Goal: Task Accomplishment & Management: Manage account settings

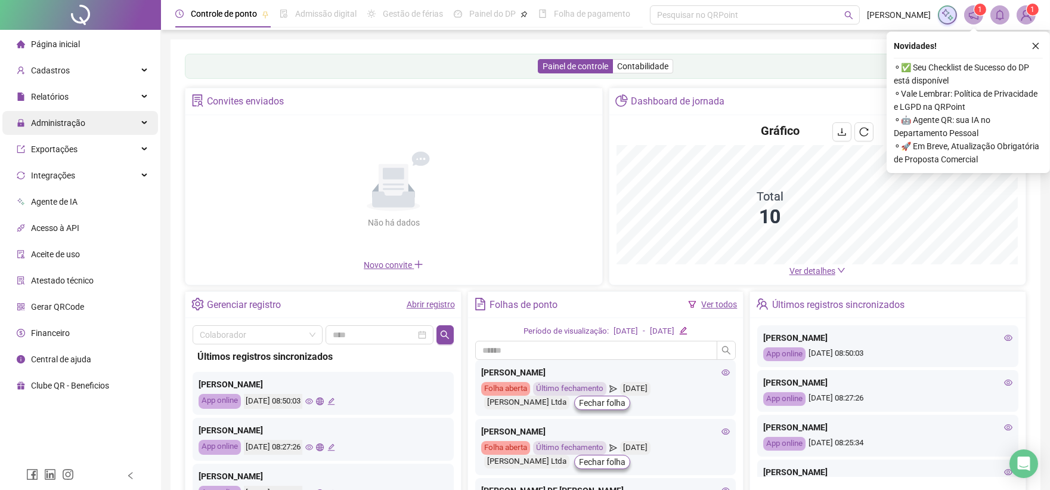
click at [69, 129] on span "Administração" at bounding box center [51, 123] width 69 height 24
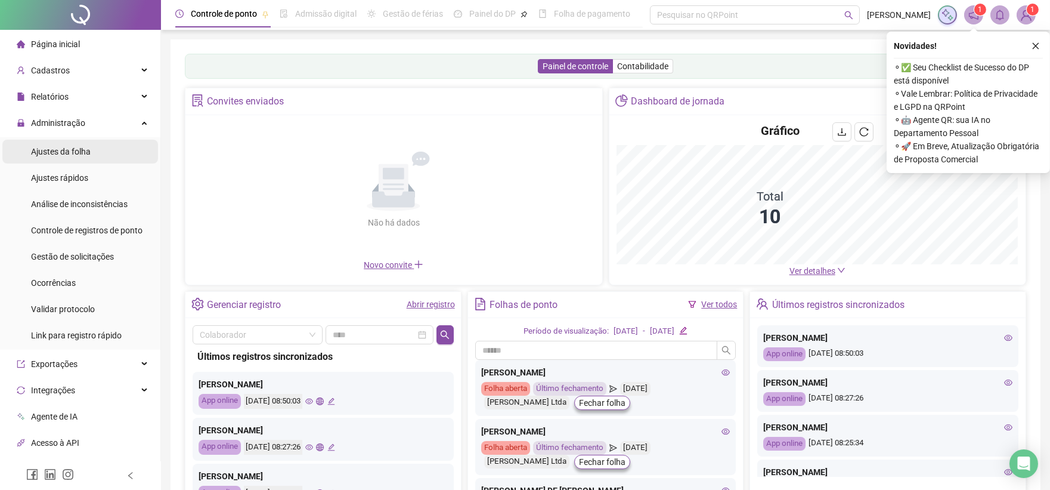
click at [72, 150] on span "Ajustes da folha" at bounding box center [61, 152] width 60 height 10
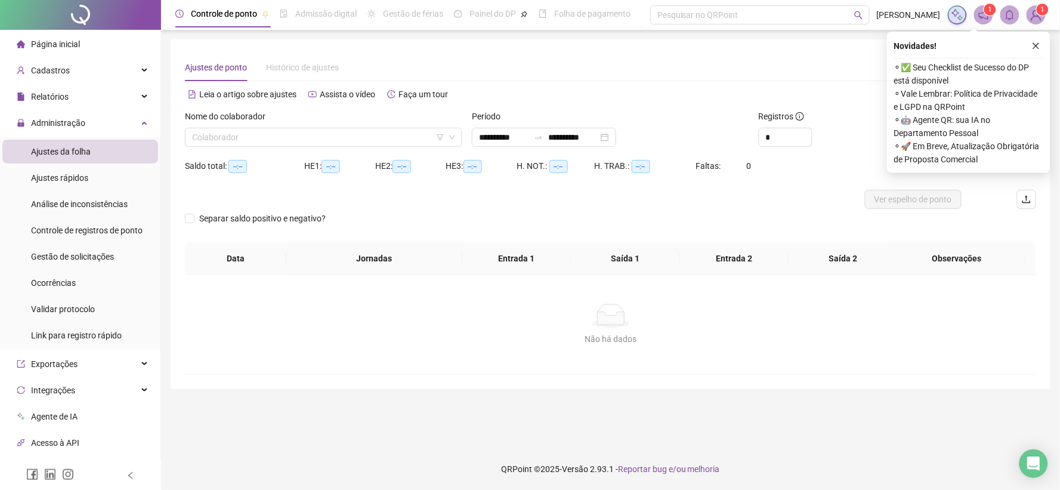
type input "**********"
click at [373, 150] on div "Nome do colaborador Colaborador" at bounding box center [323, 133] width 287 height 47
click at [368, 140] on input "search" at bounding box center [318, 137] width 252 height 18
click at [291, 142] on input "search" at bounding box center [318, 137] width 252 height 18
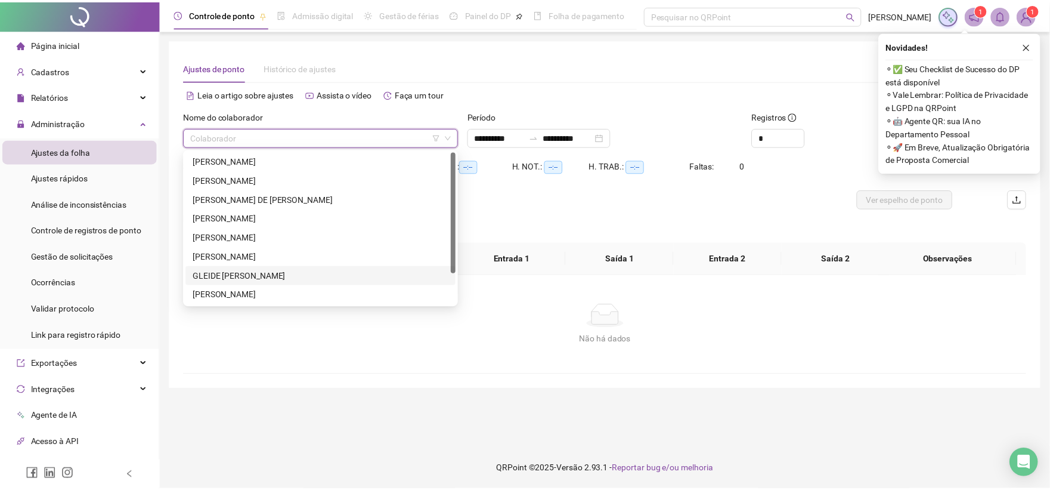
scroll to position [38, 0]
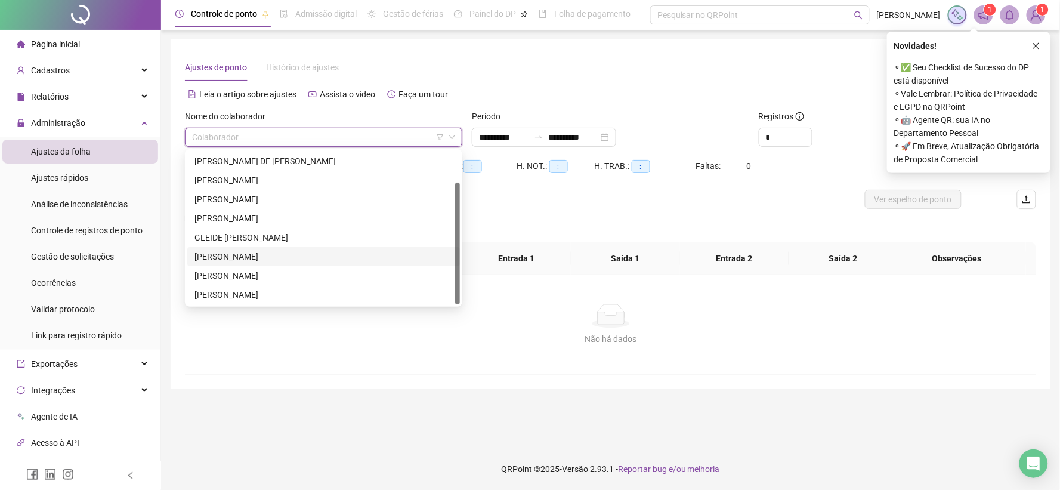
click at [260, 255] on div "[PERSON_NAME]" at bounding box center [323, 256] width 258 height 13
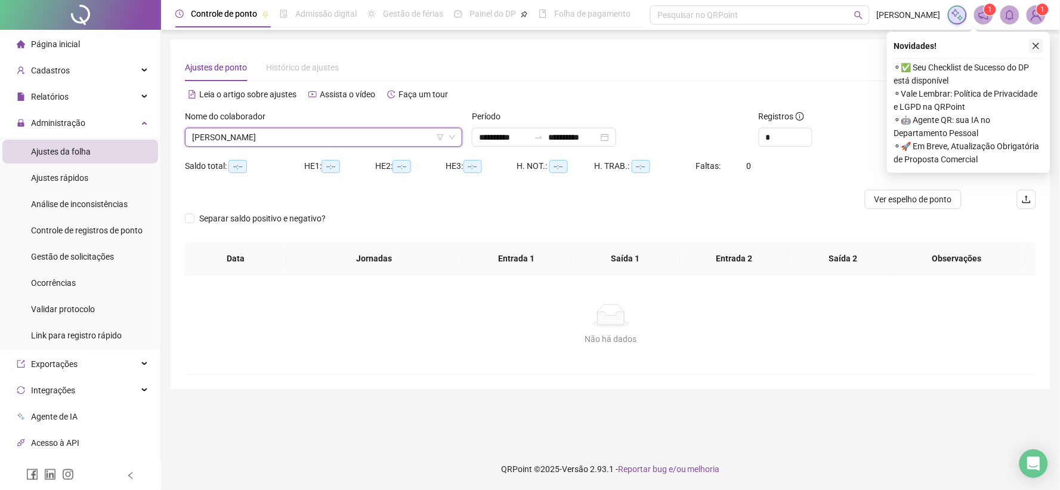
click at [1030, 41] on button "button" at bounding box center [1036, 46] width 14 height 14
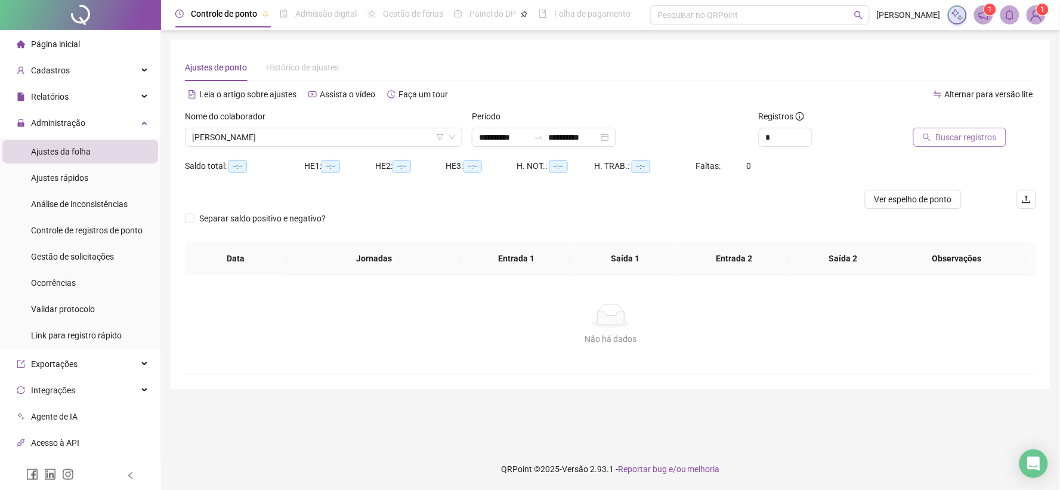
click at [970, 135] on span "Buscar registros" at bounding box center [966, 137] width 61 height 13
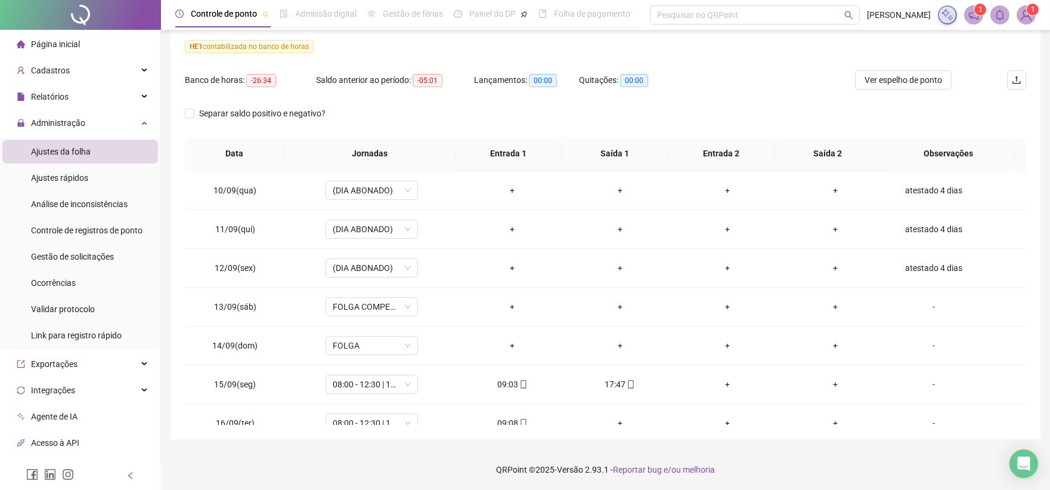
scroll to position [444, 0]
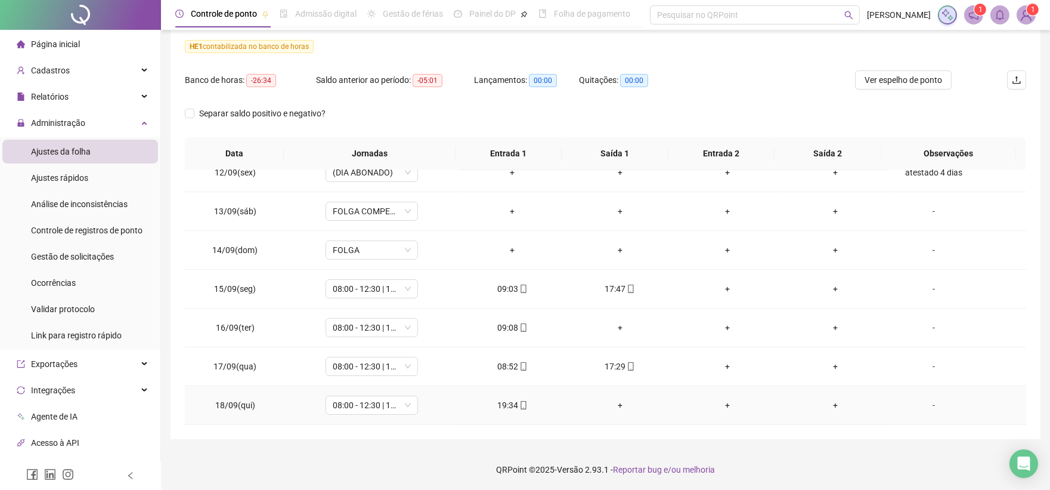
click at [616, 406] on div "+" at bounding box center [620, 404] width 89 height 13
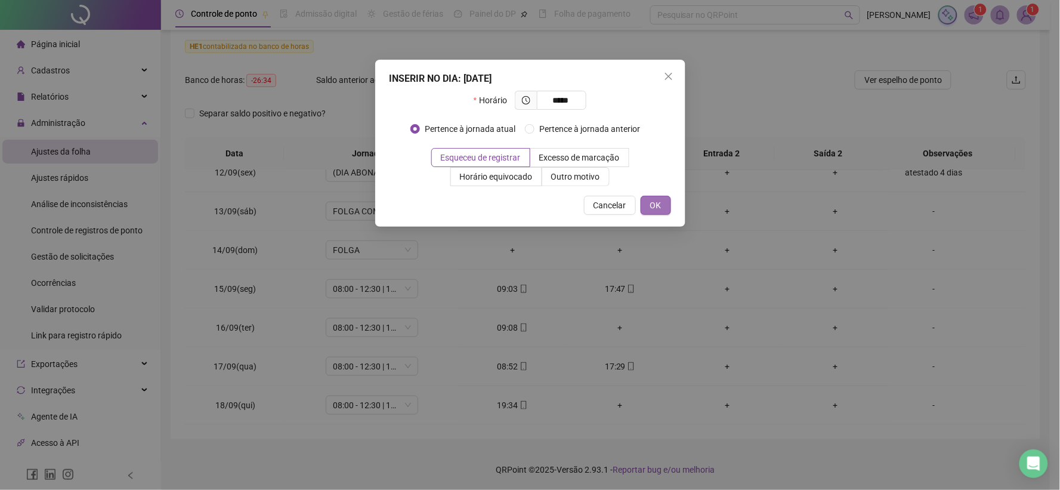
type input "*****"
click at [656, 199] on span "OK" at bounding box center [655, 205] width 11 height 13
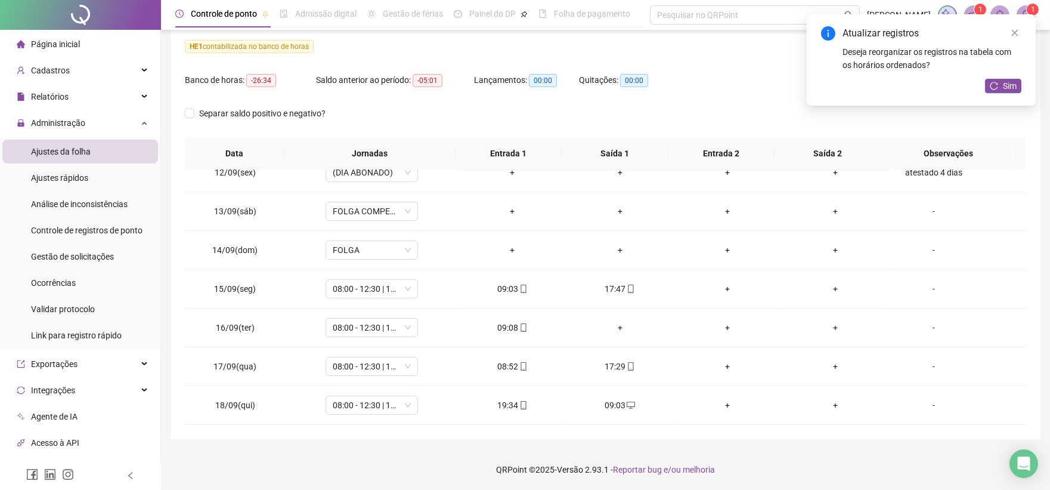
click at [983, 91] on div "Atualizar registros Deseja reorganizar os registros na tabela com os horários o…" at bounding box center [921, 59] width 229 height 91
click at [1000, 82] on button "Sim" at bounding box center [1003, 86] width 36 height 14
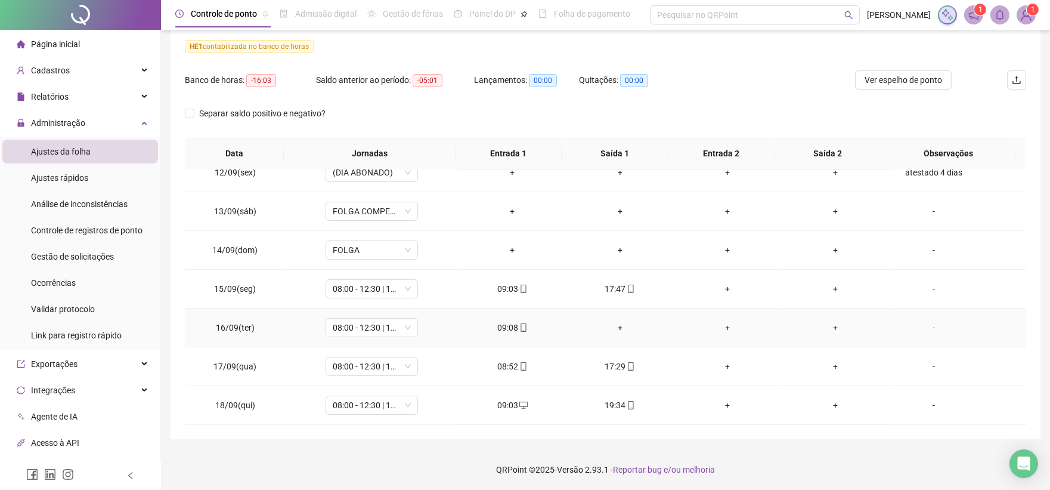
click at [614, 326] on div "+" at bounding box center [620, 327] width 89 height 13
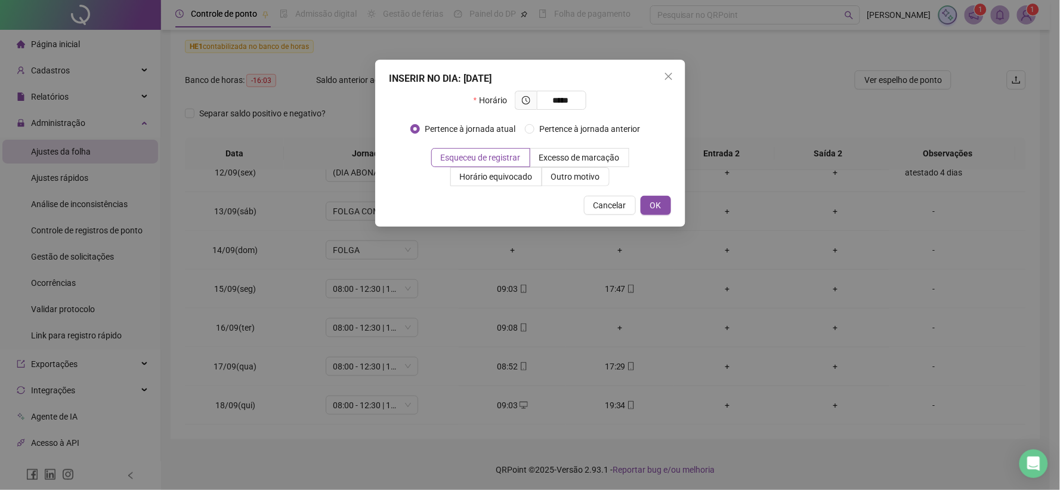
type input "*****"
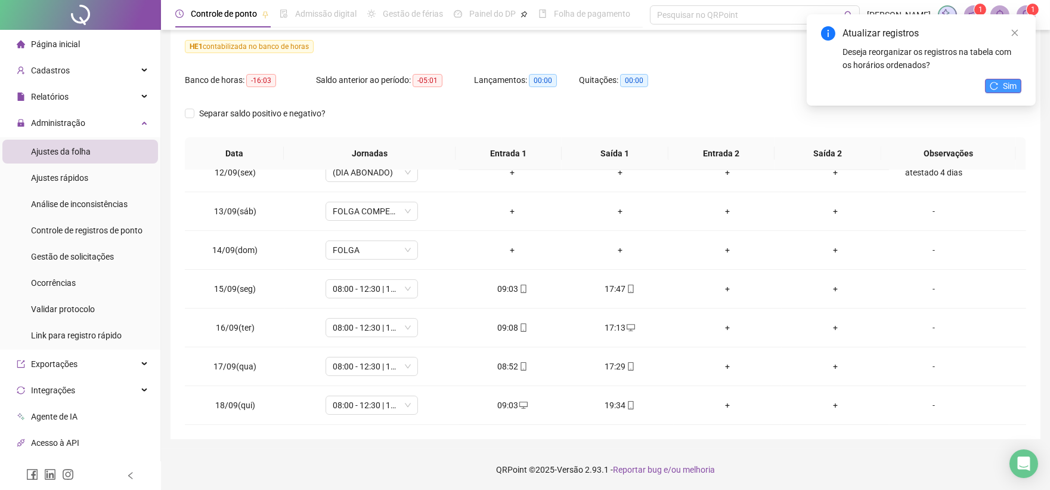
click at [1012, 85] on span "Sim" at bounding box center [1010, 85] width 14 height 13
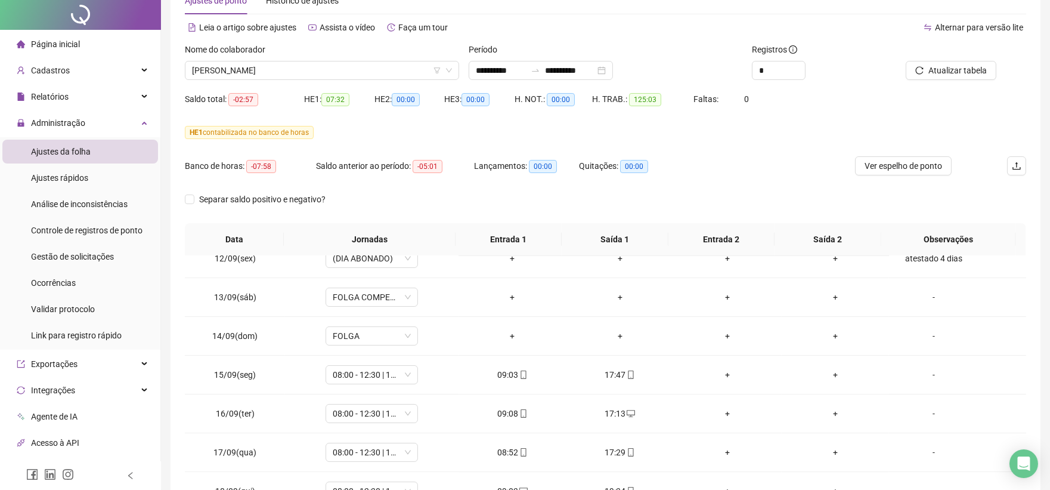
scroll to position [0, 0]
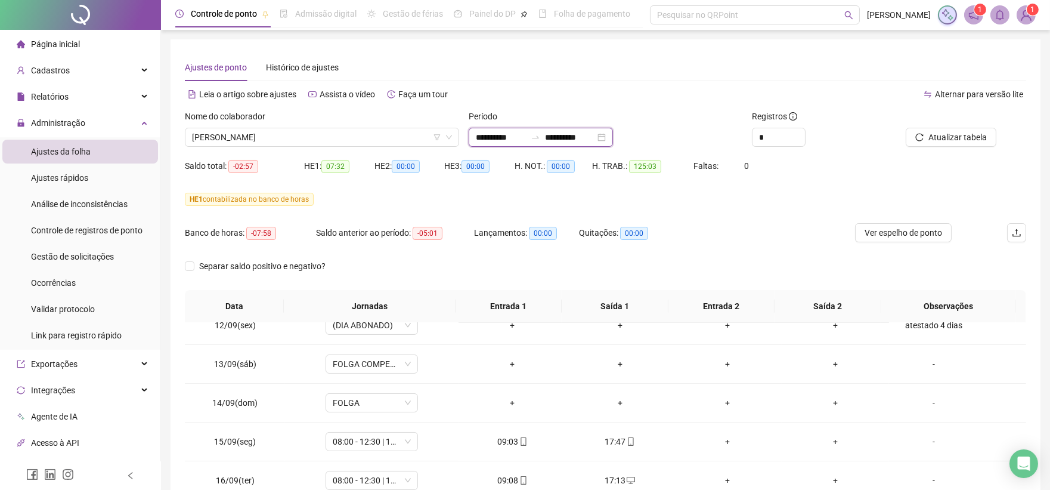
click at [478, 134] on input "**********" at bounding box center [501, 137] width 50 height 13
type input "**********"
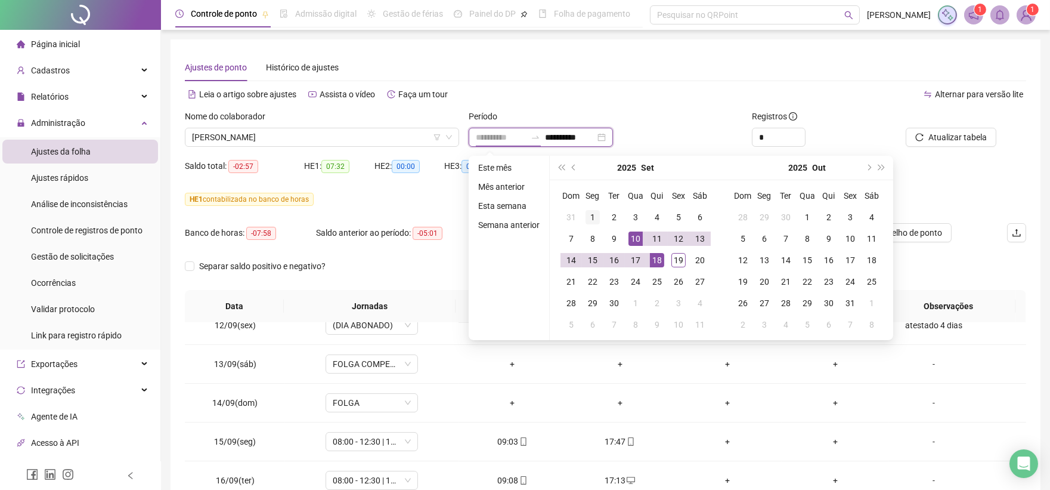
type input "**********"
click at [594, 210] on div "1" at bounding box center [593, 217] width 14 height 14
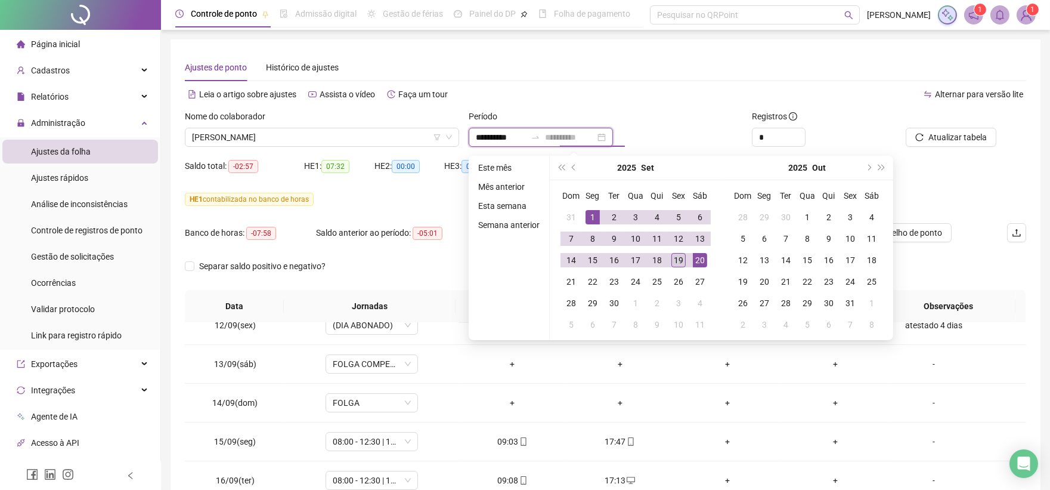
type input "**********"
click at [687, 259] on td "19" at bounding box center [678, 259] width 21 height 21
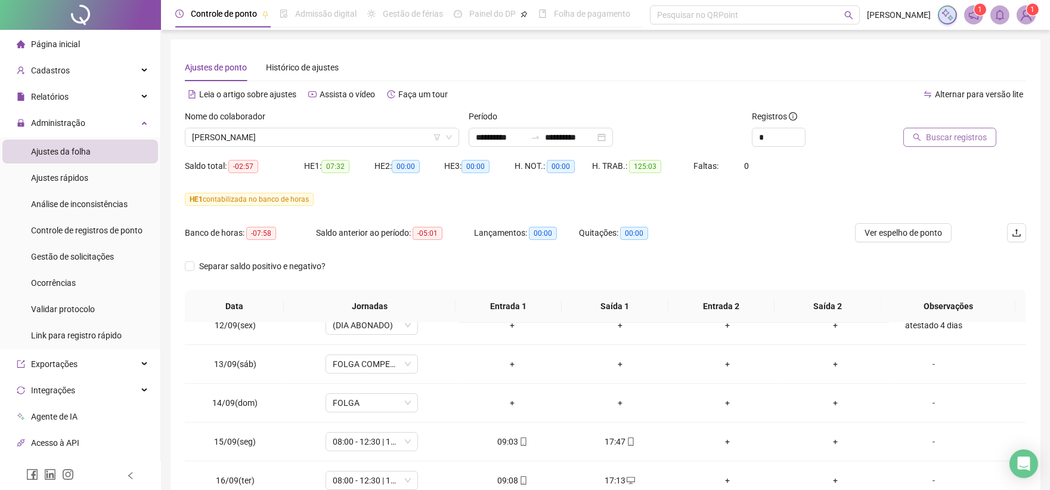
click at [970, 132] on span "Buscar registros" at bounding box center [956, 137] width 61 height 13
click at [210, 145] on span "[PERSON_NAME]" at bounding box center [322, 137] width 260 height 18
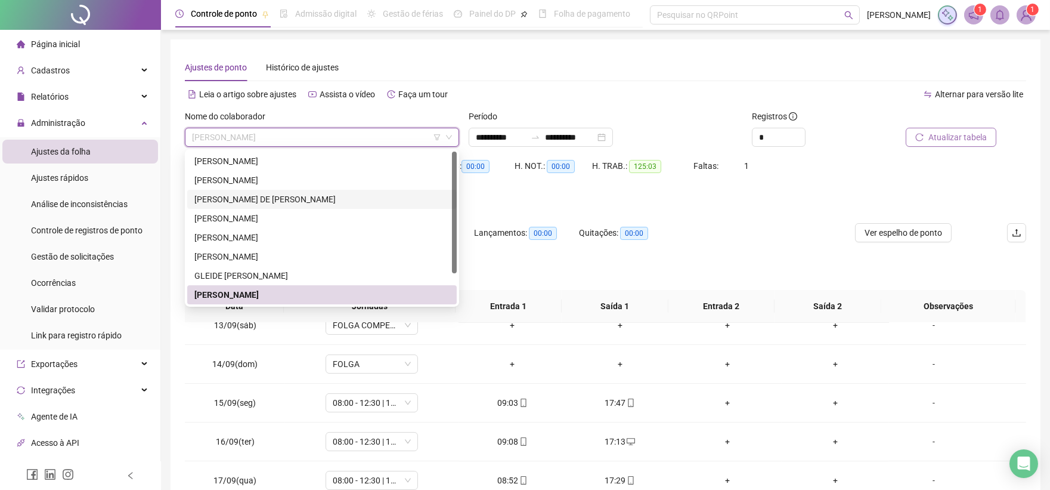
click at [233, 162] on div "[PERSON_NAME]" at bounding box center [321, 161] width 255 height 13
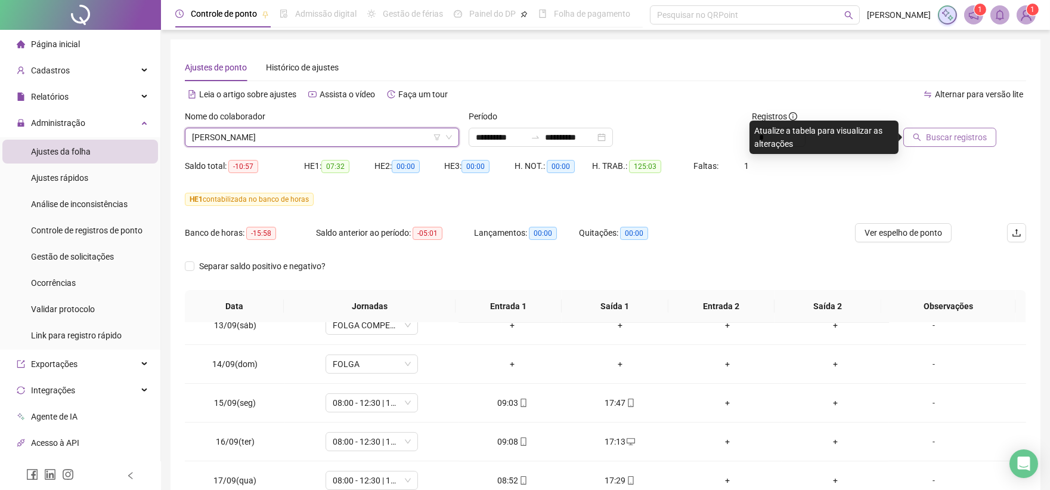
click at [962, 143] on span "Buscar registros" at bounding box center [956, 137] width 61 height 13
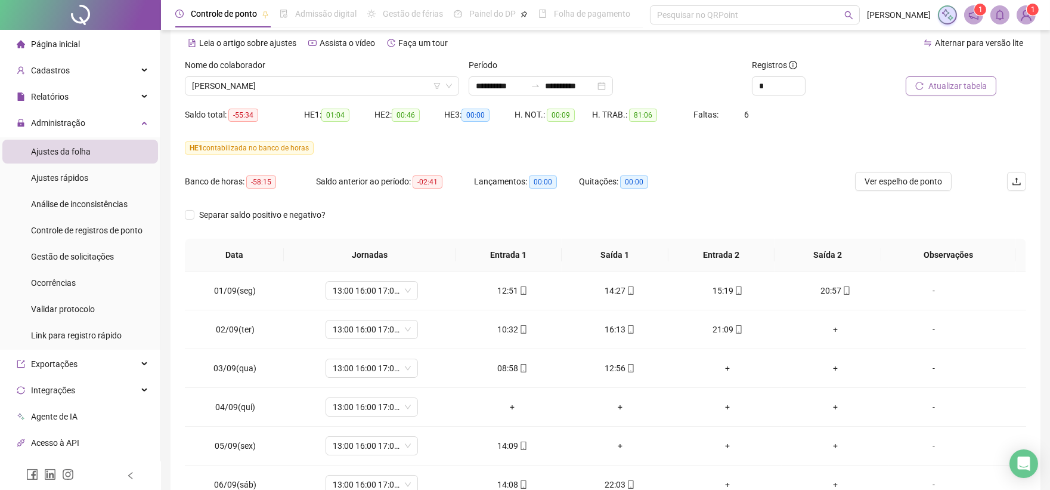
scroll to position [132, 0]
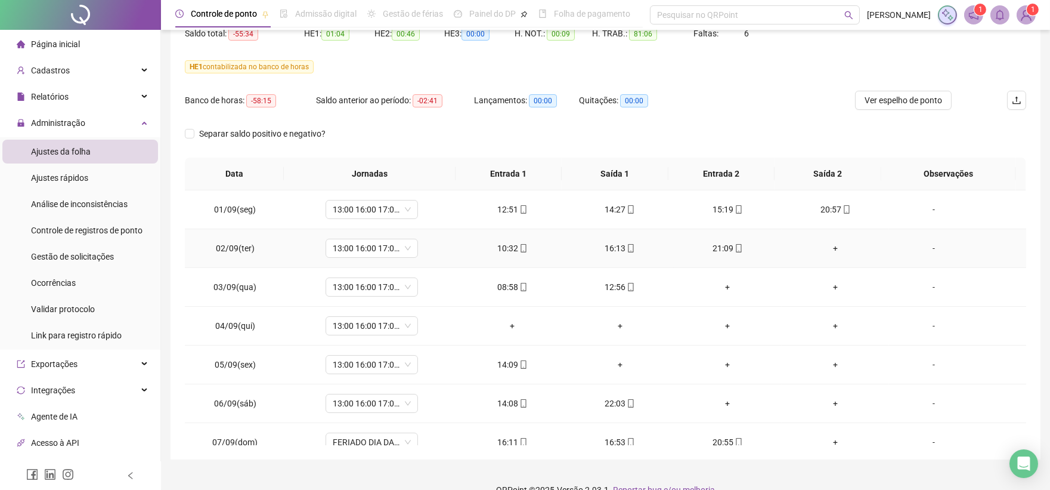
click at [826, 248] on div "+" at bounding box center [836, 248] width 89 height 13
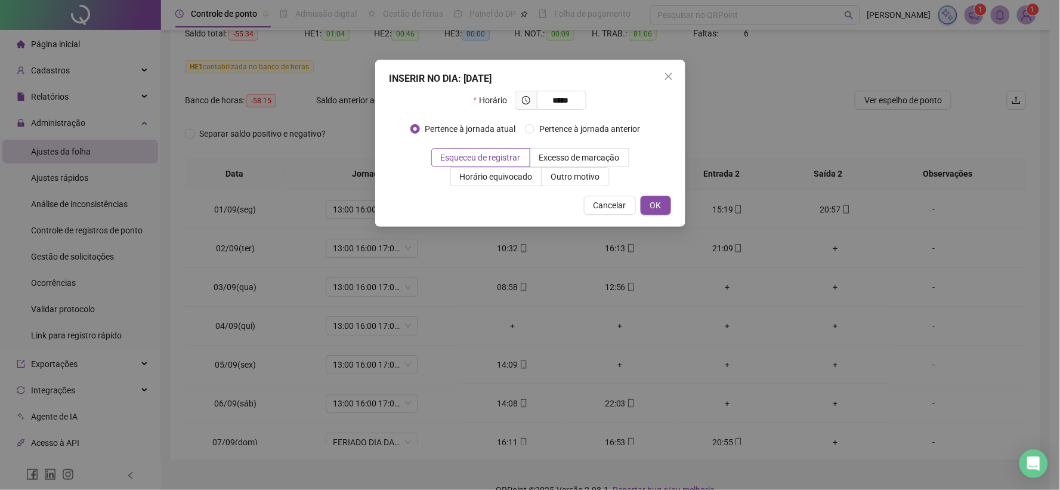
type input "*****"
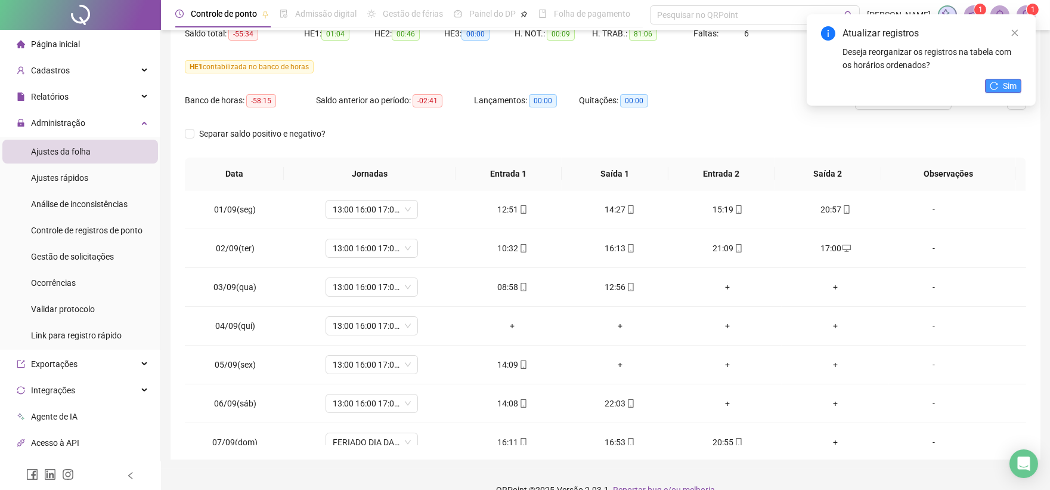
click at [1003, 81] on span "Sim" at bounding box center [1010, 85] width 14 height 13
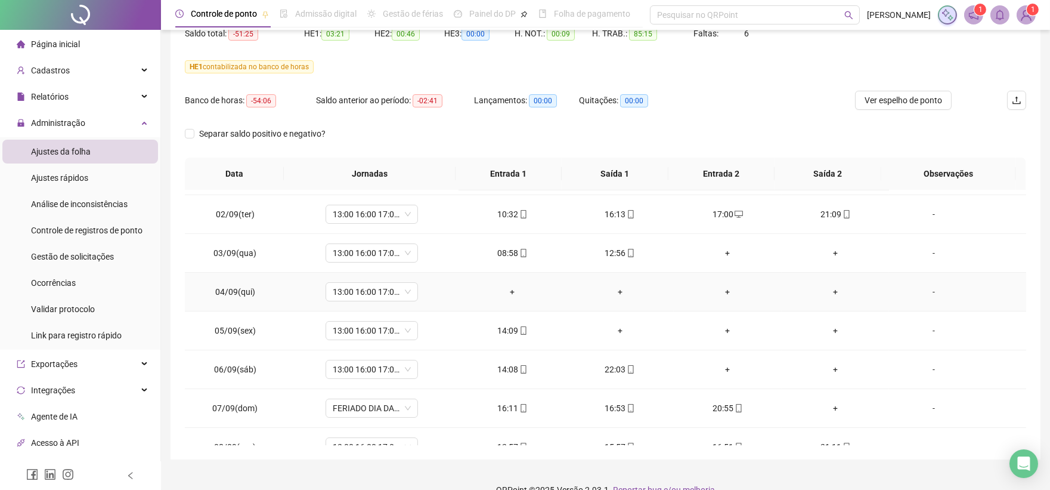
scroll to position [66, 0]
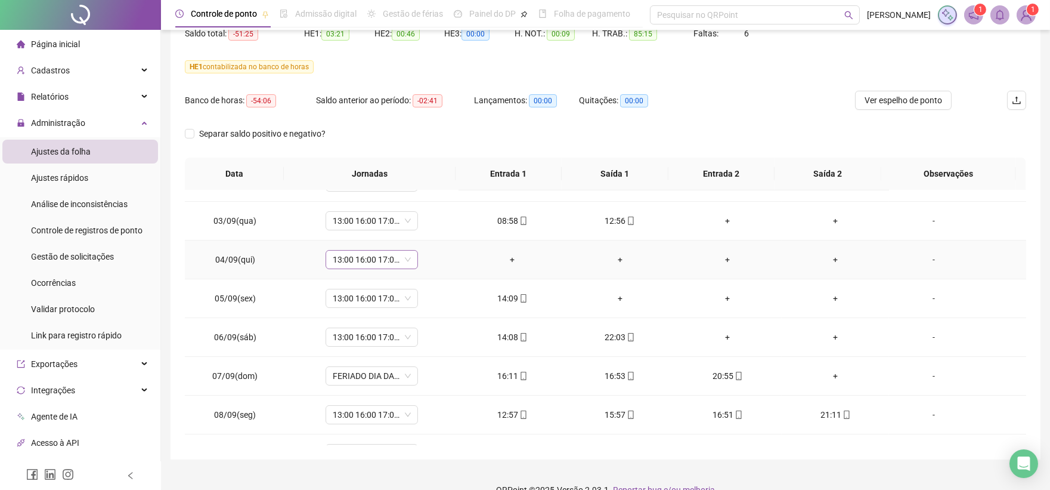
click at [342, 259] on span "13:00 16:00 17:00 21:33" at bounding box center [372, 260] width 78 height 18
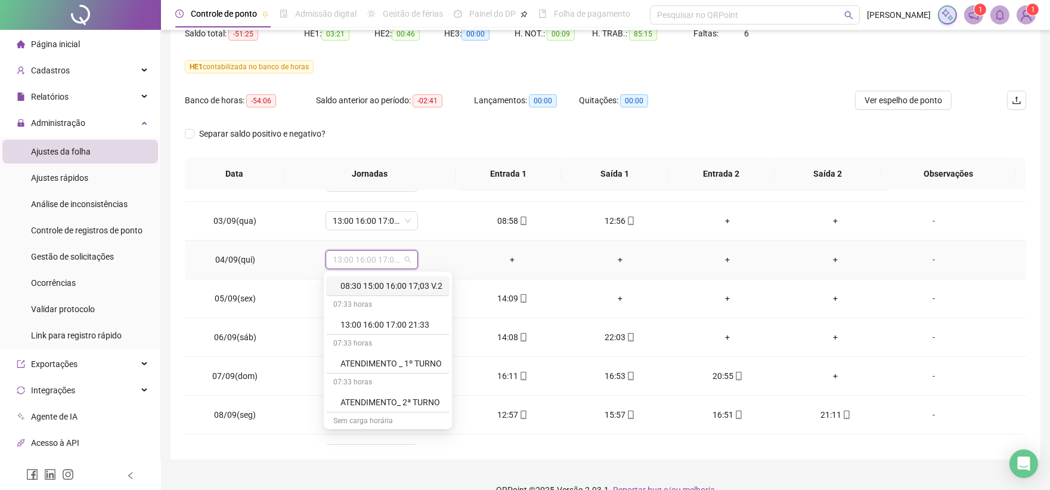
scroll to position [274, 0]
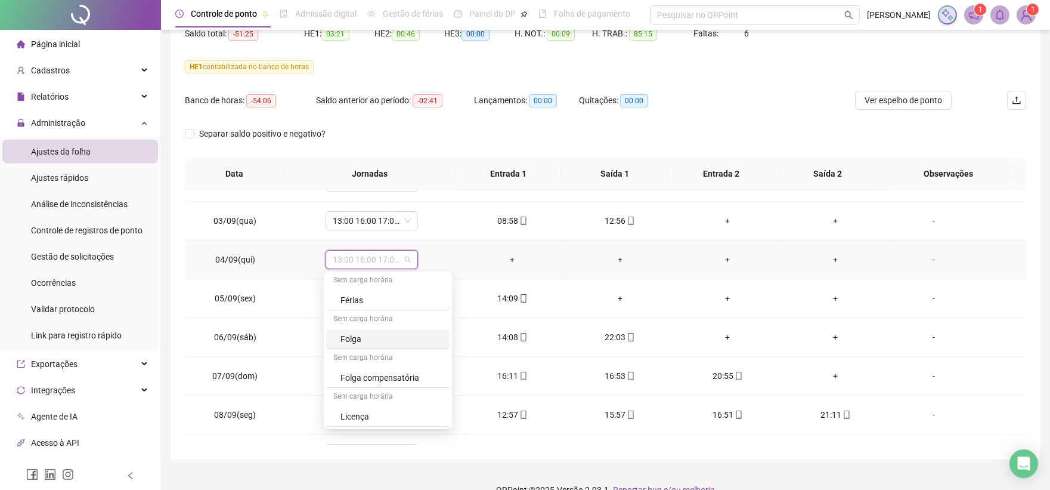
click at [345, 340] on div "Folga" at bounding box center [392, 338] width 102 height 13
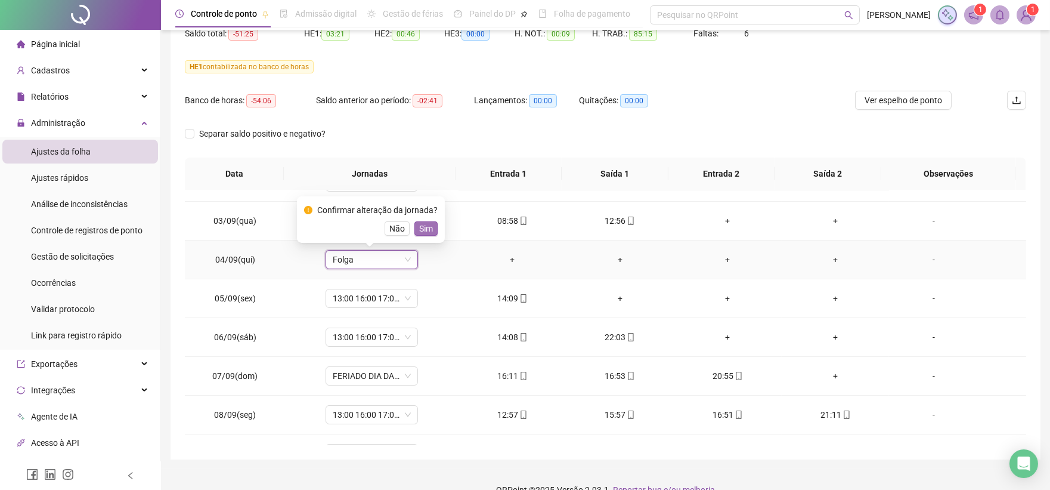
click at [421, 228] on span "Sim" at bounding box center [426, 228] width 14 height 13
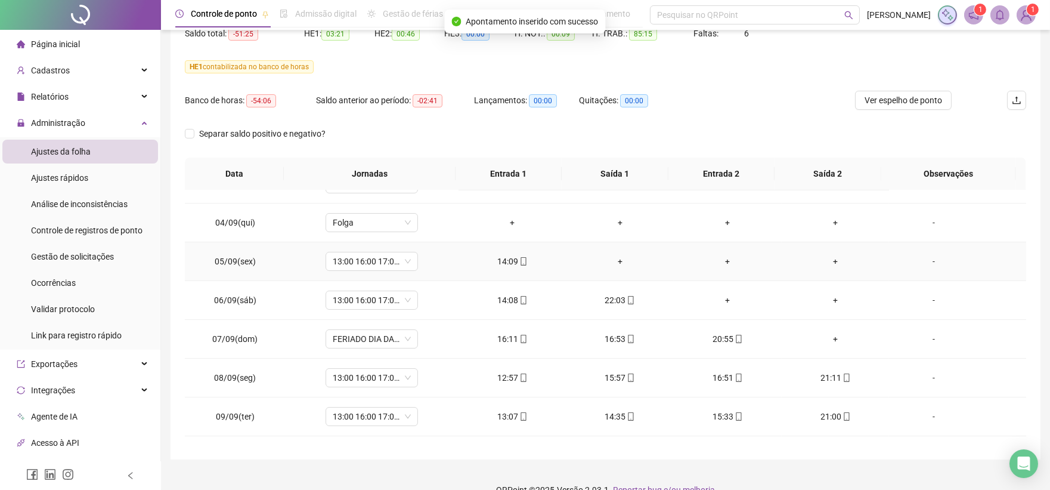
scroll to position [132, 0]
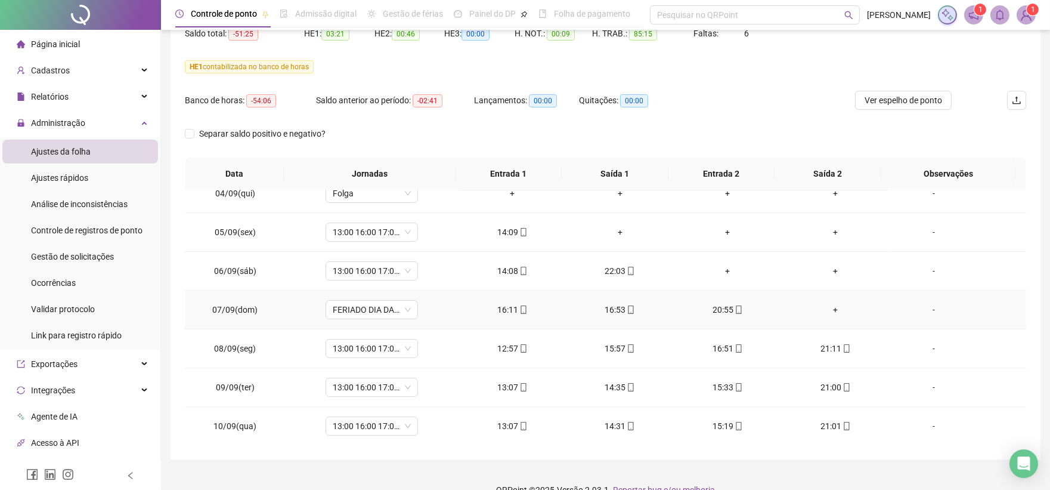
click at [829, 309] on div "+" at bounding box center [836, 309] width 89 height 13
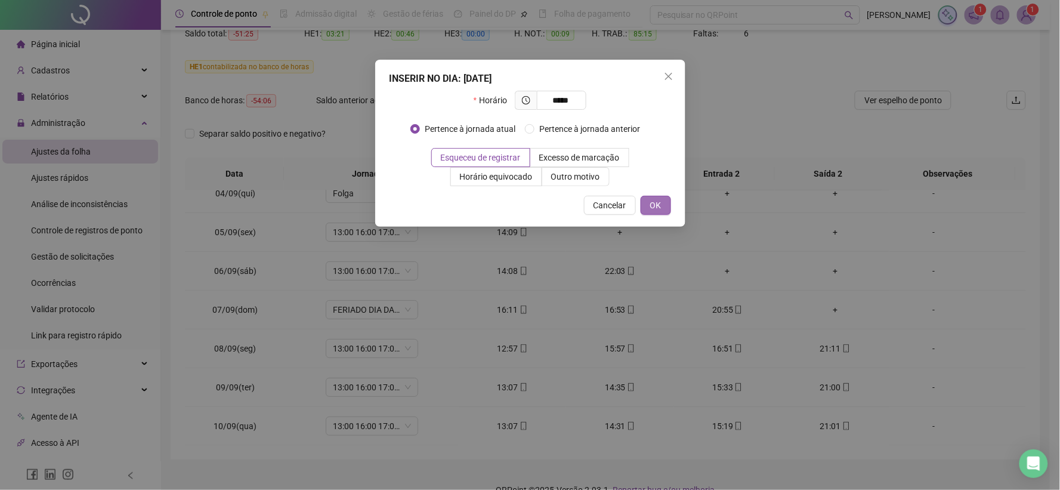
type input "*****"
click at [653, 209] on span "OK" at bounding box center [655, 205] width 11 height 13
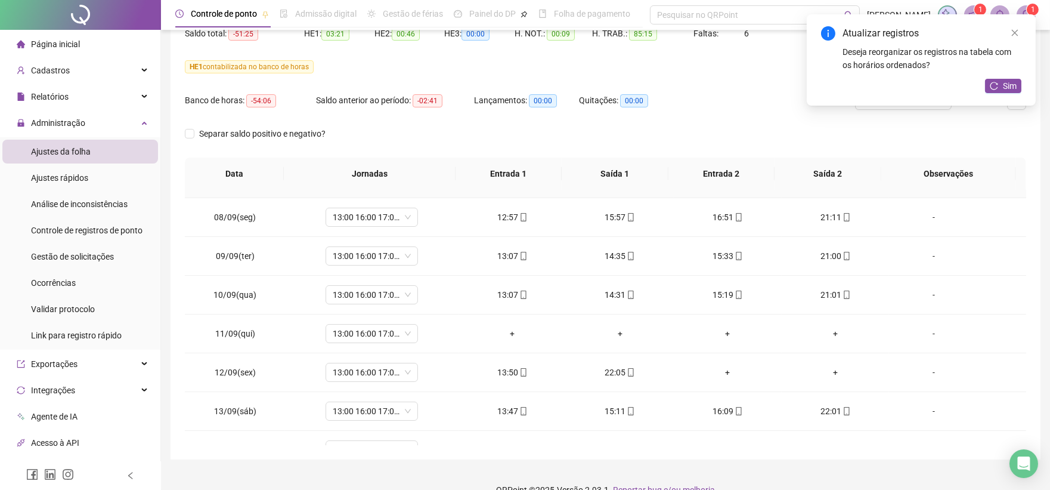
scroll to position [265, 0]
click at [367, 332] on span "13:00 16:00 17:00 21:33" at bounding box center [372, 332] width 78 height 18
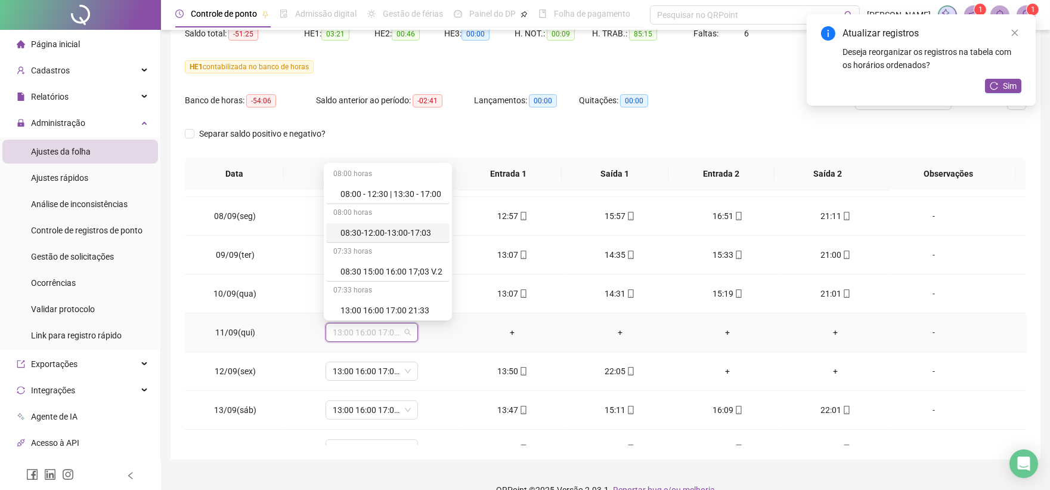
scroll to position [274, 0]
click at [372, 237] on div "Folga" at bounding box center [387, 231] width 123 height 20
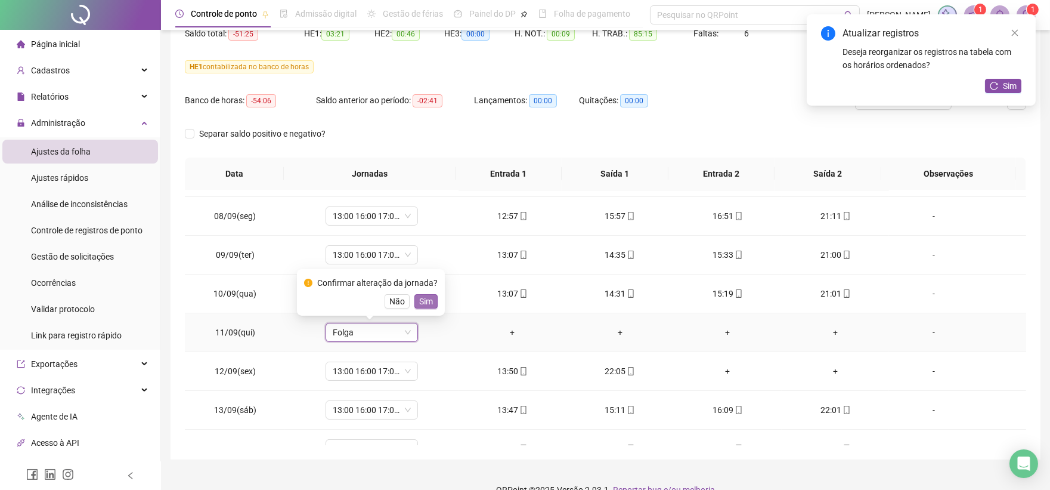
click at [420, 295] on span "Sim" at bounding box center [426, 301] width 14 height 13
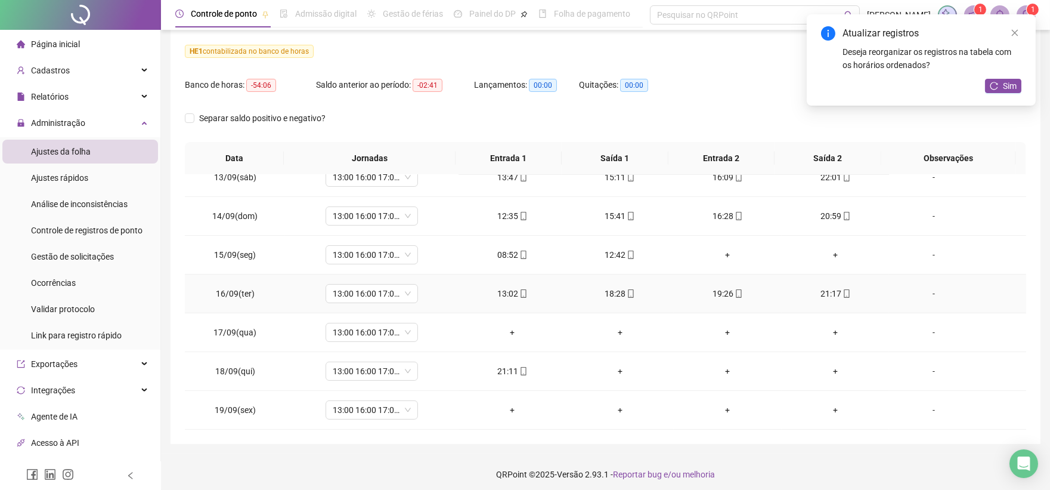
scroll to position [153, 0]
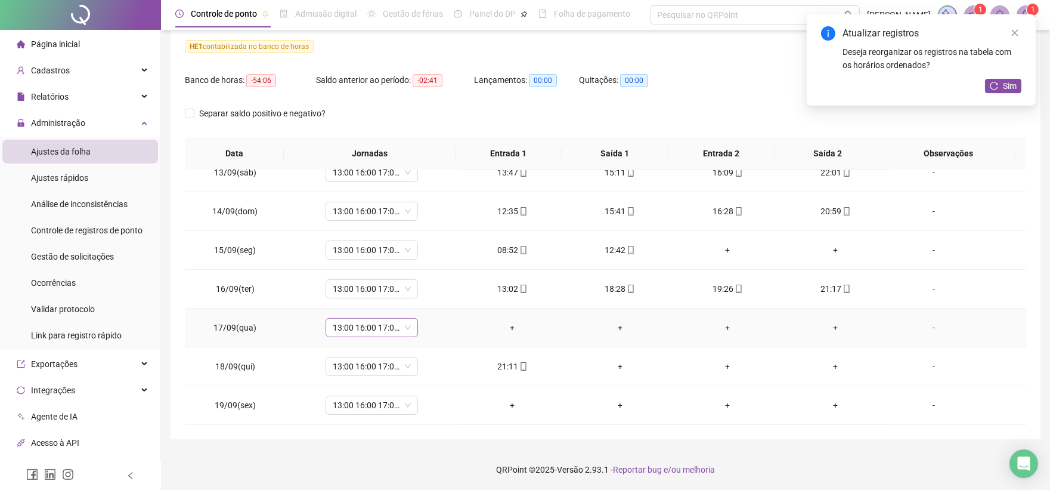
click at [388, 330] on span "13:00 16:00 17:00 21:33" at bounding box center [372, 328] width 78 height 18
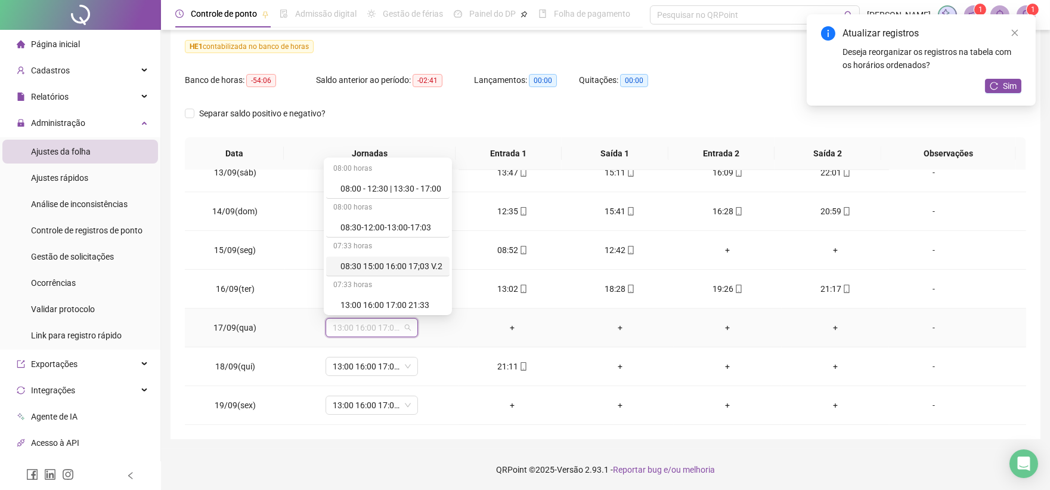
scroll to position [274, 0]
click at [361, 223] on div "Folga" at bounding box center [392, 224] width 102 height 13
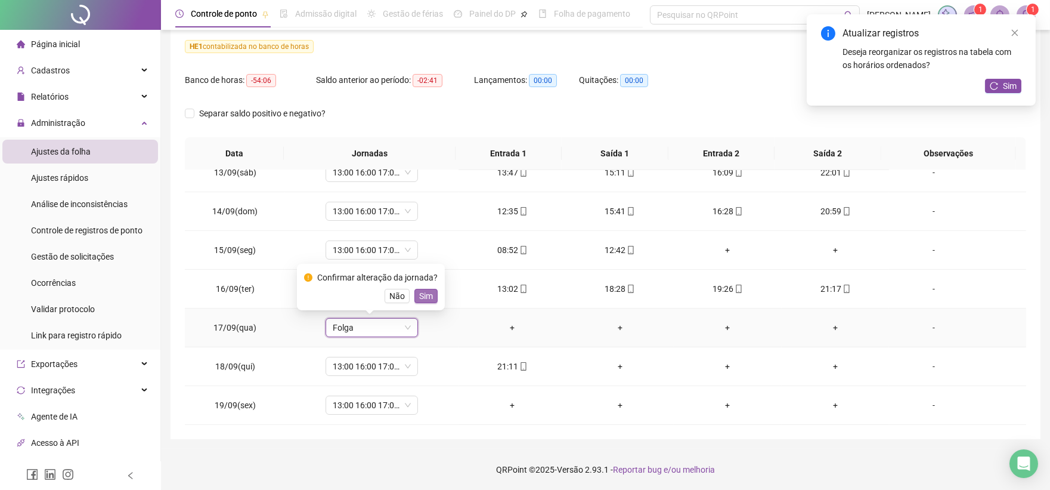
click at [424, 296] on span "Sim" at bounding box center [426, 295] width 14 height 13
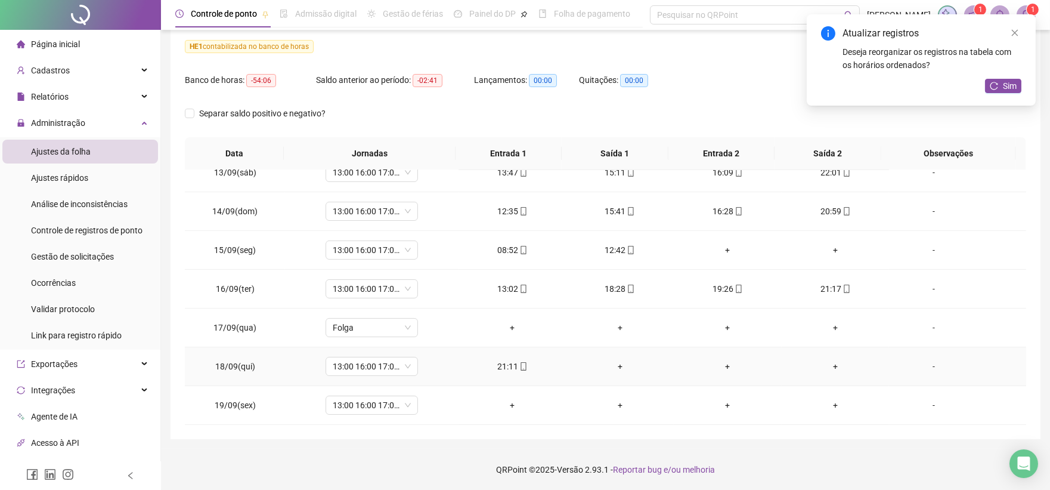
click at [615, 364] on div "+" at bounding box center [620, 366] width 89 height 13
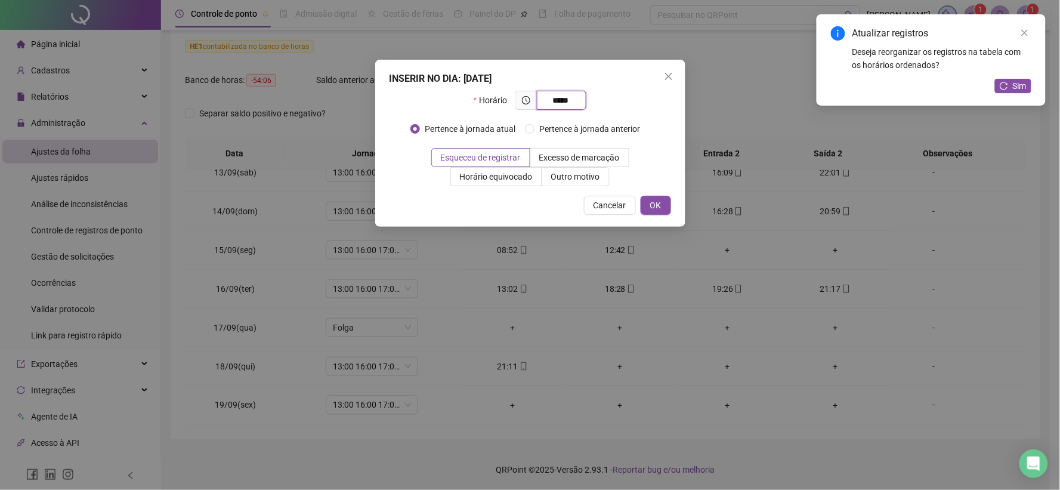
type input "*****"
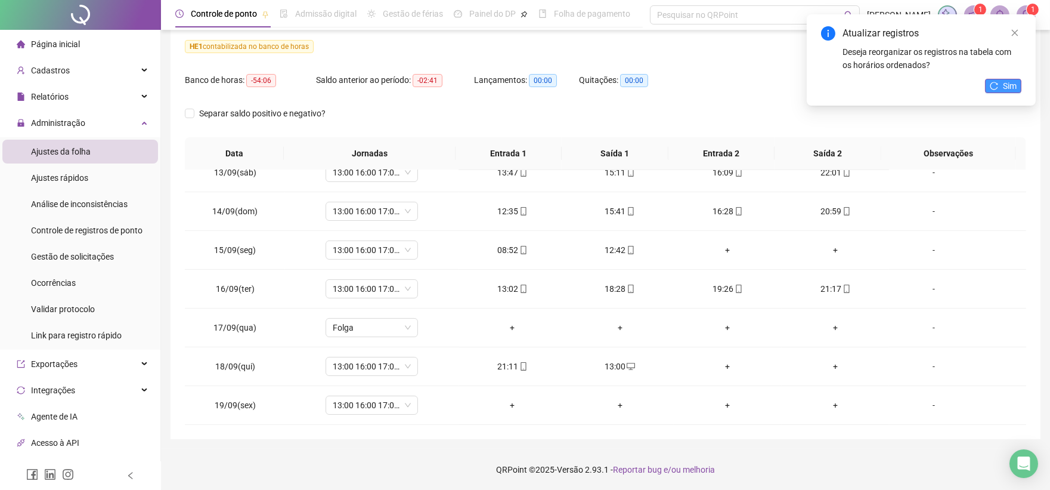
click at [1019, 81] on button "Sim" at bounding box center [1003, 86] width 36 height 14
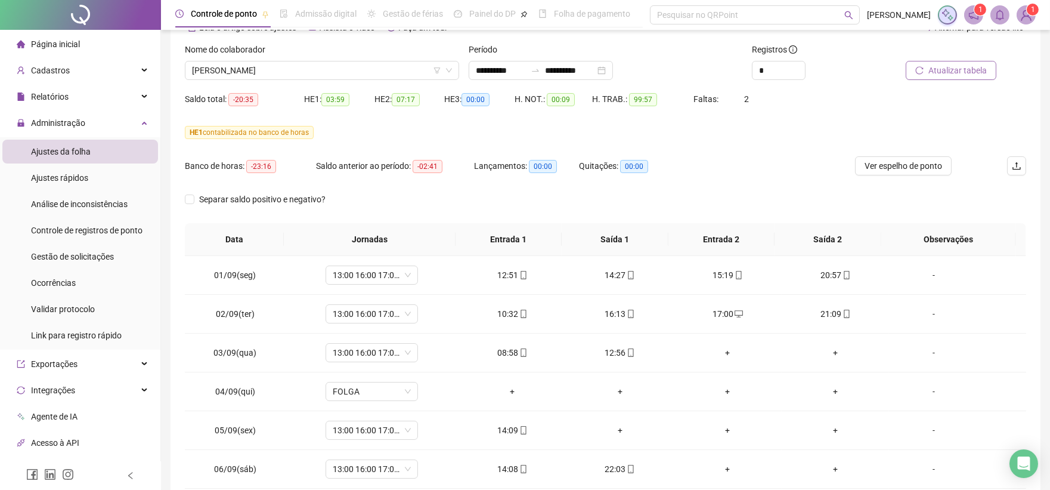
scroll to position [0, 0]
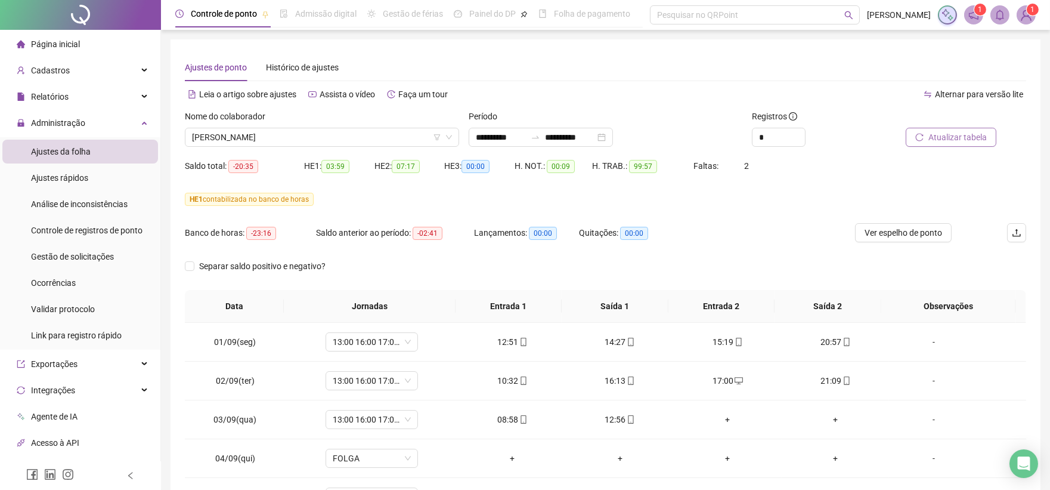
click at [953, 139] on span "Atualizar tabela" at bounding box center [958, 137] width 58 height 13
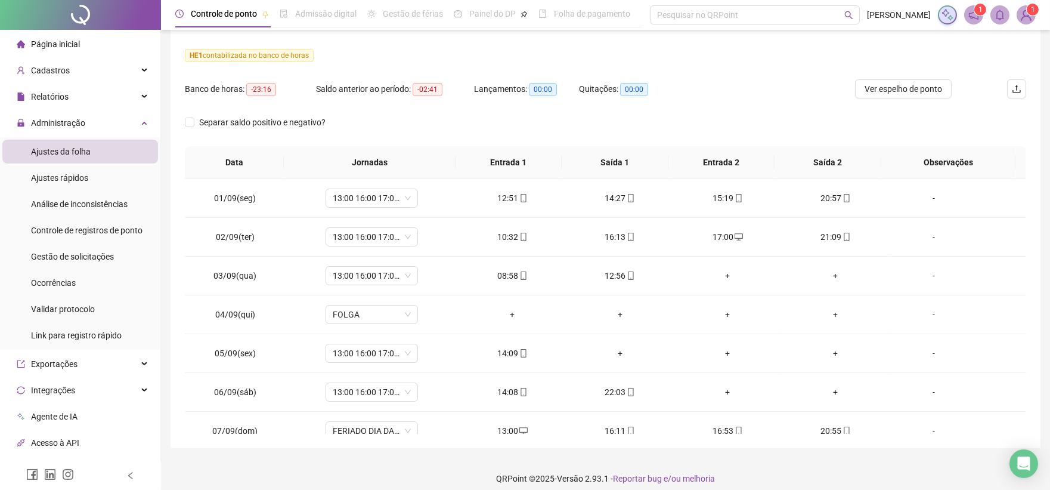
scroll to position [153, 0]
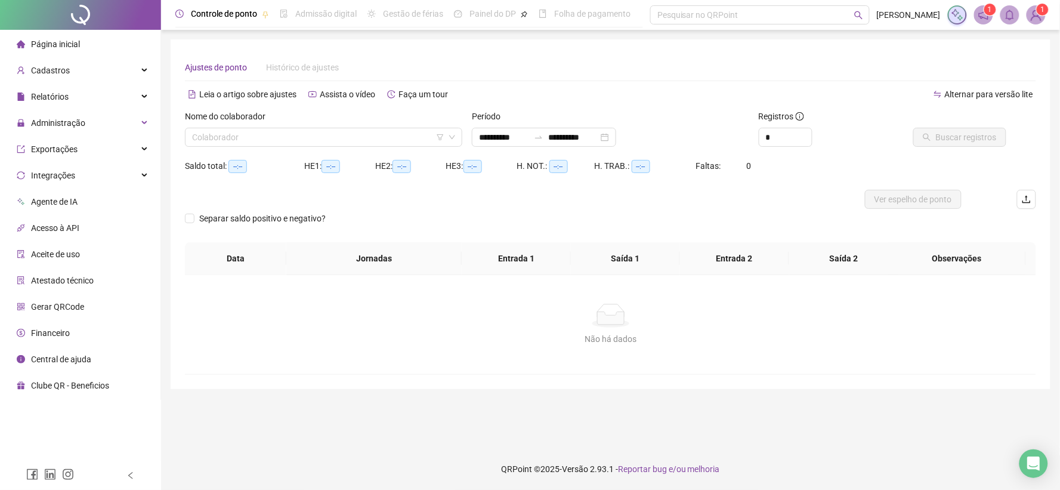
type input "**********"
